Goal: Navigation & Orientation: Understand site structure

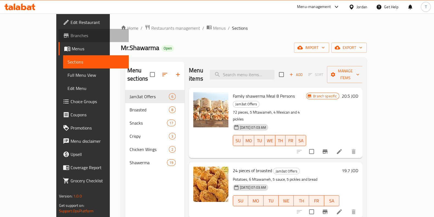
click at [58, 39] on link "Branches" at bounding box center [93, 35] width 70 height 13
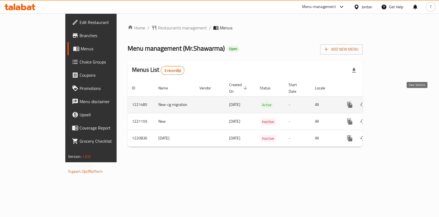
click at [396, 98] on link "enhanced table" at bounding box center [389, 104] width 13 height 13
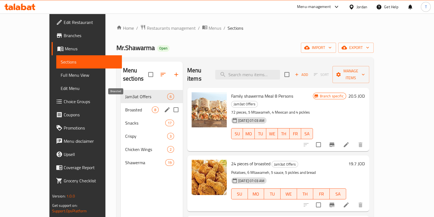
click at [125, 106] on span "Broasted" at bounding box center [138, 109] width 27 height 7
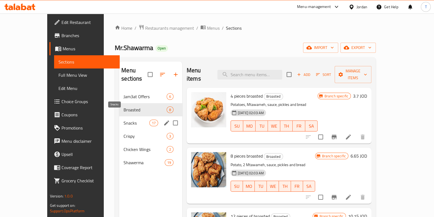
click at [124, 119] on span "Snacks" at bounding box center [137, 122] width 26 height 7
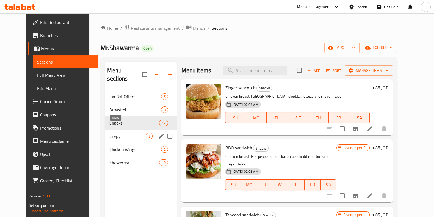
click at [124, 133] on span "Crispy" at bounding box center [127, 136] width 37 height 7
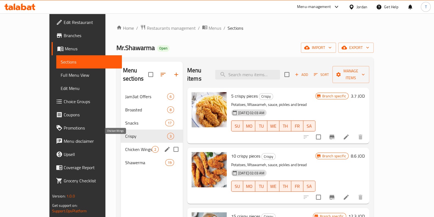
click at [125, 146] on span "Chicken Wings" at bounding box center [138, 149] width 27 height 7
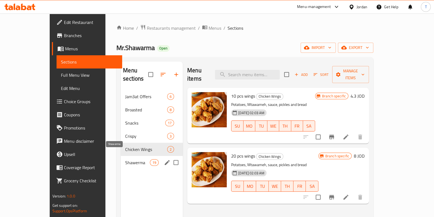
click at [125, 159] on span "Shawerma" at bounding box center [137, 162] width 25 height 7
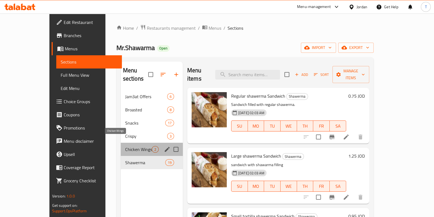
click at [125, 146] on span "Chicken Wings" at bounding box center [138, 149] width 27 height 7
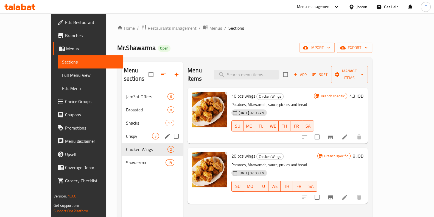
click at [126, 133] on span "Crispy" at bounding box center [139, 136] width 26 height 7
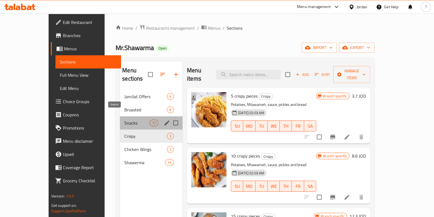
click at [124, 119] on span "Snacks" at bounding box center [136, 122] width 25 height 7
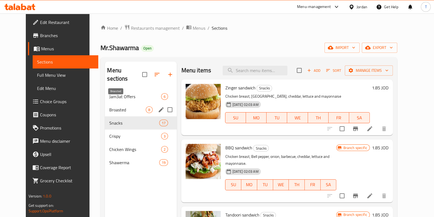
click at [120, 106] on span "Broasted" at bounding box center [127, 109] width 37 height 7
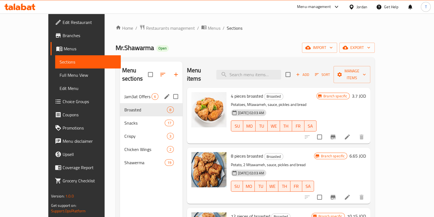
click at [120, 92] on div "Jam3at Offers 6" at bounding box center [151, 96] width 63 height 13
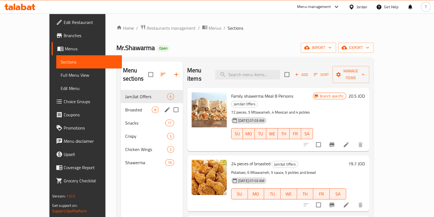
click at [123, 106] on div "Broasted 8" at bounding box center [152, 109] width 62 height 13
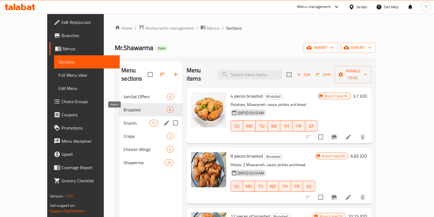
click at [124, 119] on span "Snacks" at bounding box center [137, 122] width 26 height 7
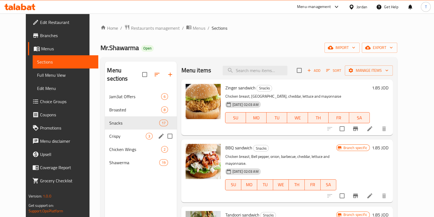
click at [121, 133] on span "Crispy" at bounding box center [127, 136] width 37 height 7
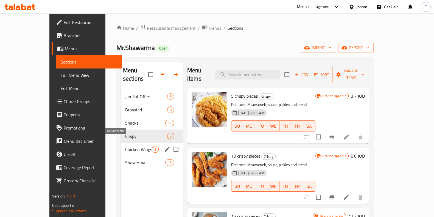
click at [125, 146] on span "Chicken Wings" at bounding box center [138, 149] width 27 height 7
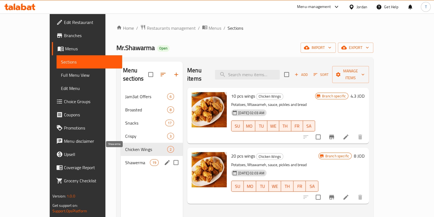
click at [125, 159] on span "Shawerma" at bounding box center [137, 162] width 25 height 7
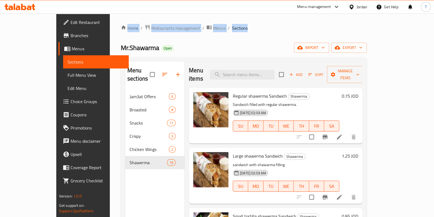
drag, startPoint x: 241, startPoint y: 32, endPoint x: 117, endPoint y: 40, distance: 124.4
click at [110, 22] on div "Home / Restaurants management / Menus / Sections Mr.Shawarma Open import export…" at bounding box center [244, 153] width 268 height 280
click at [71, 35] on span "Branches" at bounding box center [98, 35] width 54 height 7
